Goal: Transaction & Acquisition: Purchase product/service

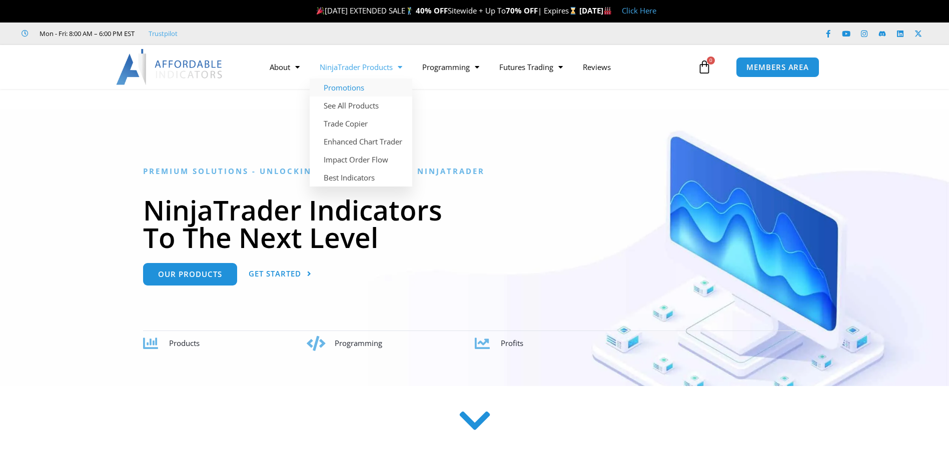
click at [358, 93] on link "Promotions" at bounding box center [361, 88] width 103 height 18
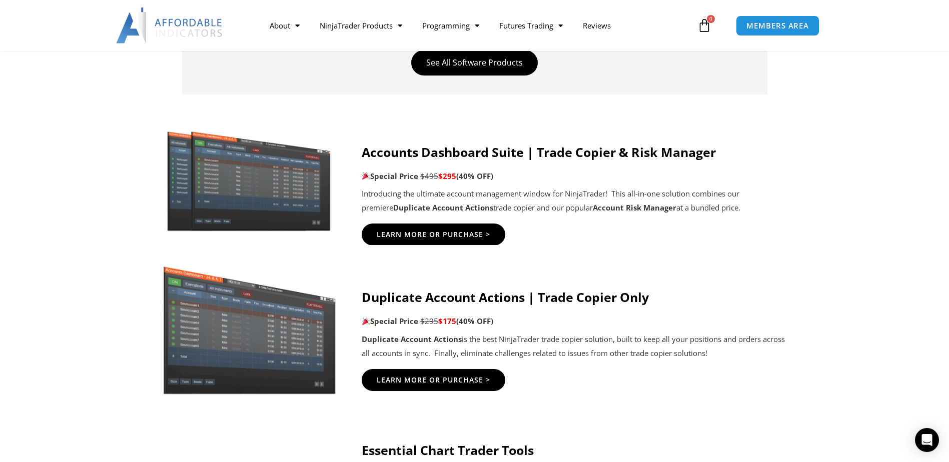
scroll to position [500, 0]
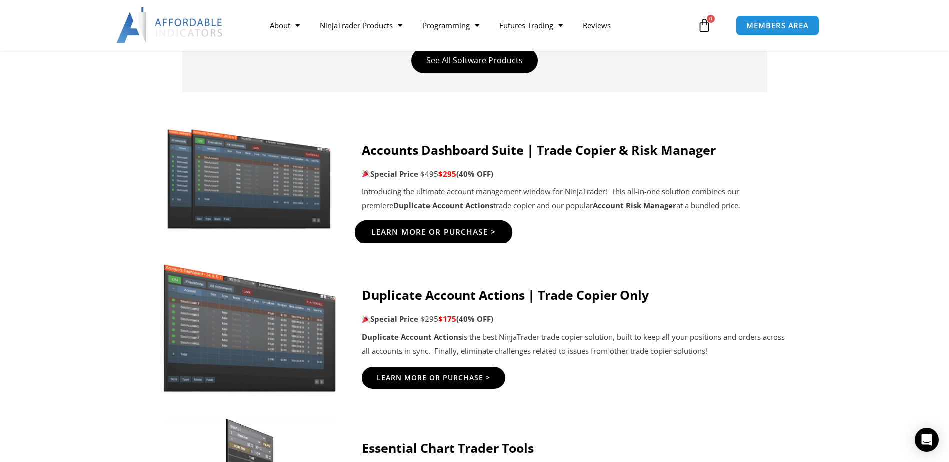
click at [431, 230] on span "Learn More Or Purchase >" at bounding box center [433, 233] width 125 height 8
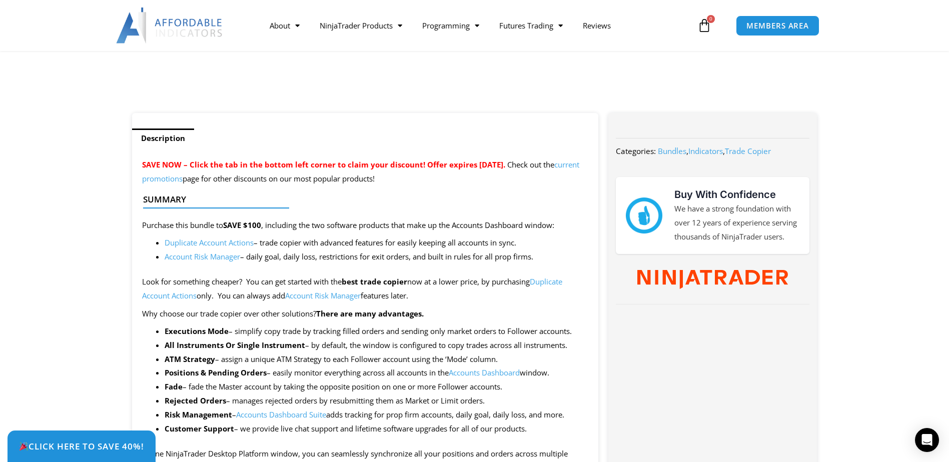
scroll to position [339, 0]
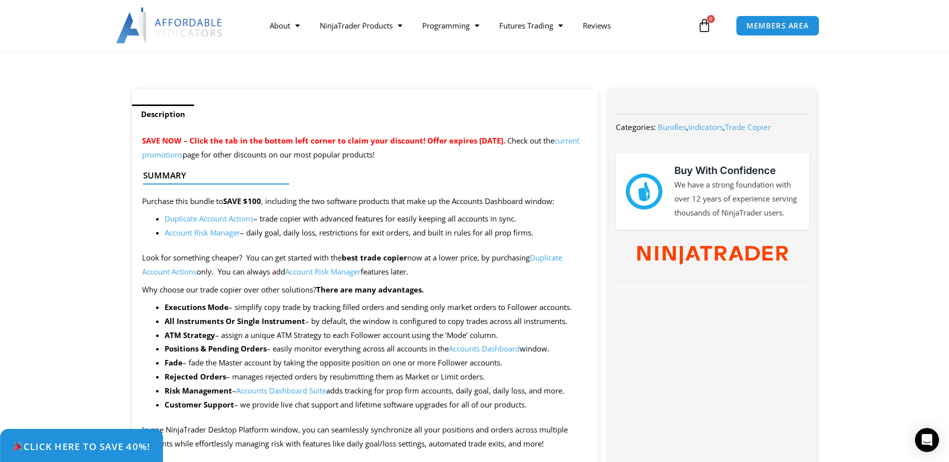
click at [68, 444] on span "Click Here to save 40%!" at bounding box center [82, 447] width 138 height 10
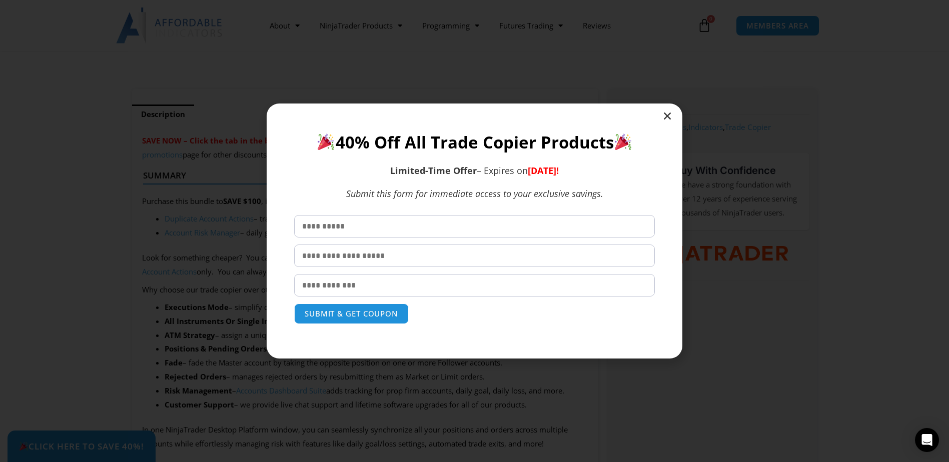
click at [672, 118] on icon "Close" at bounding box center [668, 116] width 10 height 10
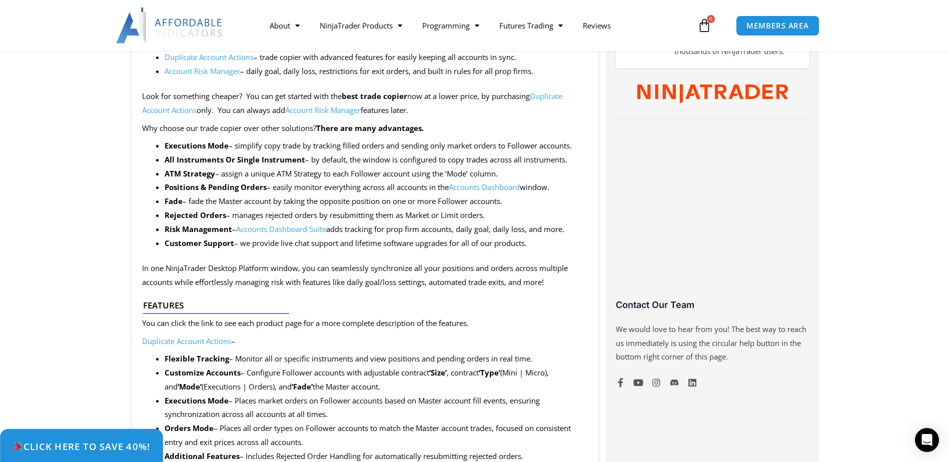
scroll to position [509, 0]
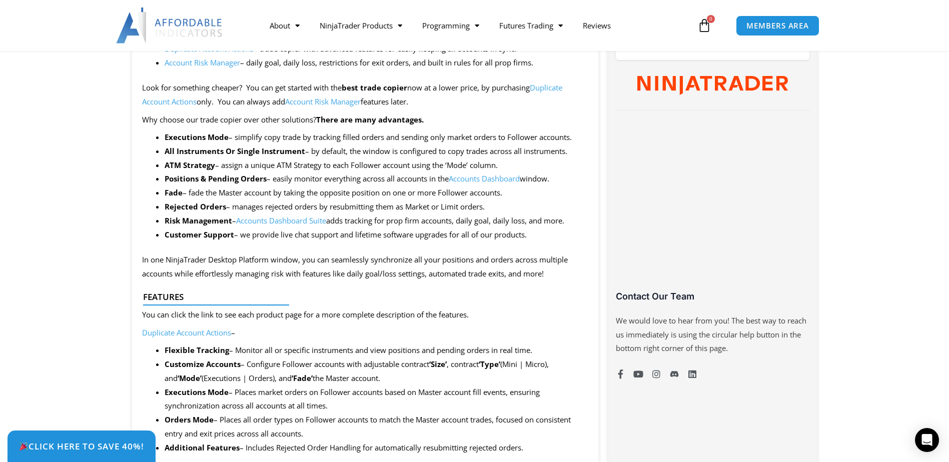
click at [294, 143] on li "Executions Mode – simplify copy trade by tracking filled orders and sending onl…" at bounding box center [377, 138] width 424 height 14
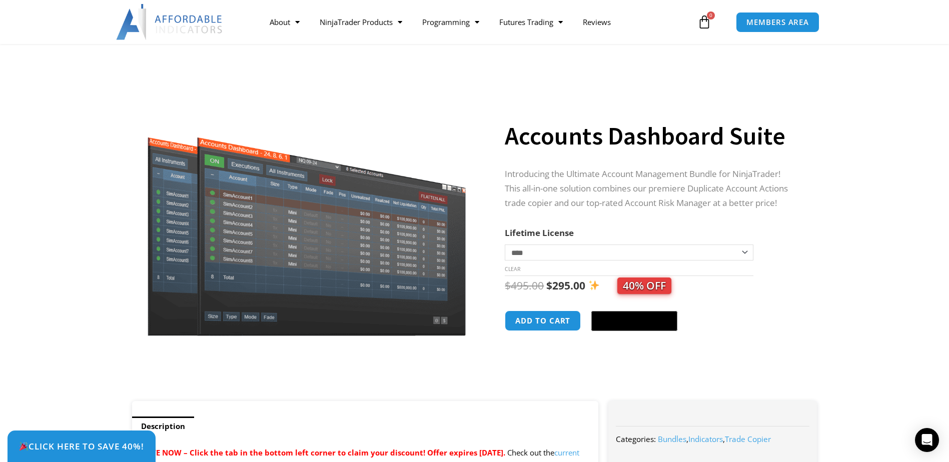
scroll to position [0, 0]
